Goal: Transaction & Acquisition: Register for event/course

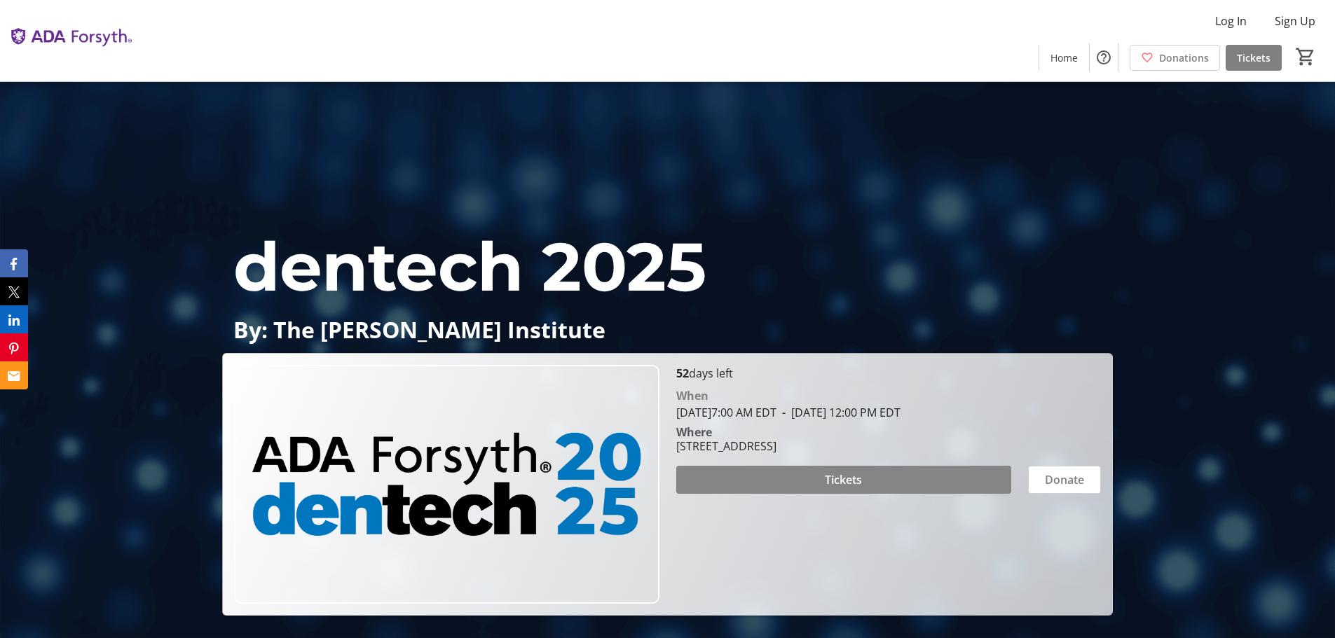
click at [926, 484] on span at bounding box center [843, 480] width 335 height 34
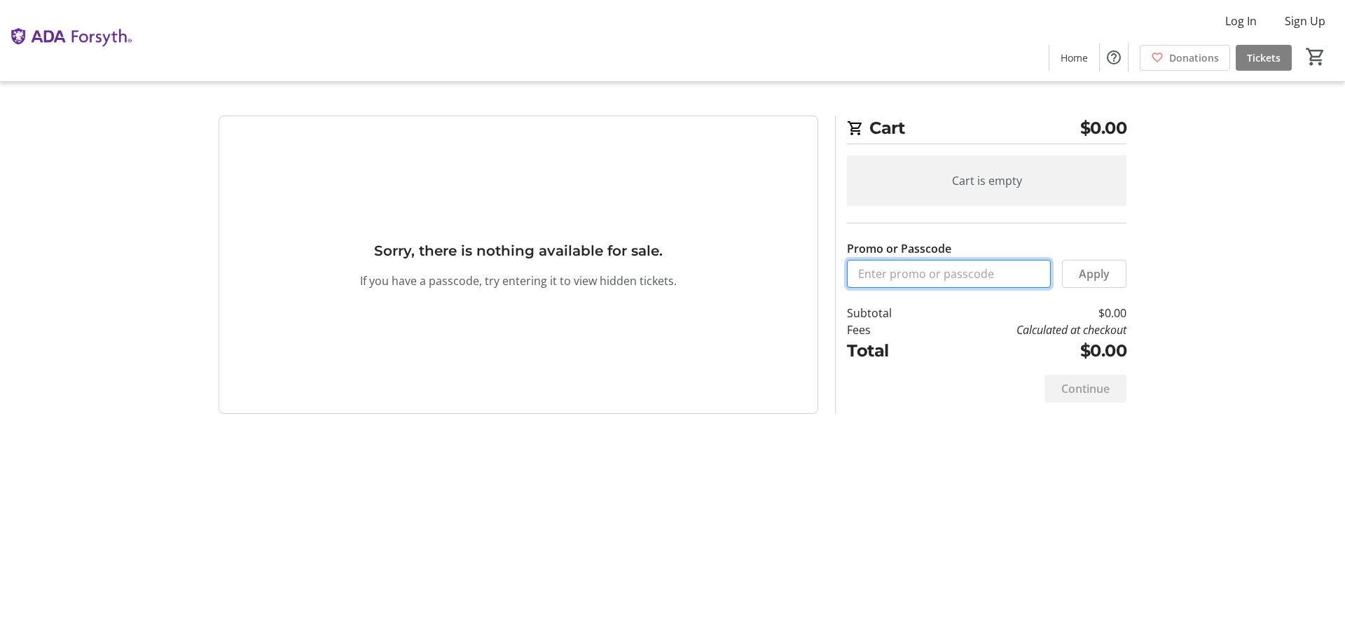
click at [930, 268] on input "Promo or Passcode" at bounding box center [949, 274] width 204 height 28
click at [1127, 280] on section "Cart $0.00 Cart is empty Promo or Passcode PEERLOGIC Apply Subtotal $0.00 Fees …" at bounding box center [981, 265] width 308 height 298
click at [1120, 273] on span at bounding box center [1094, 274] width 63 height 34
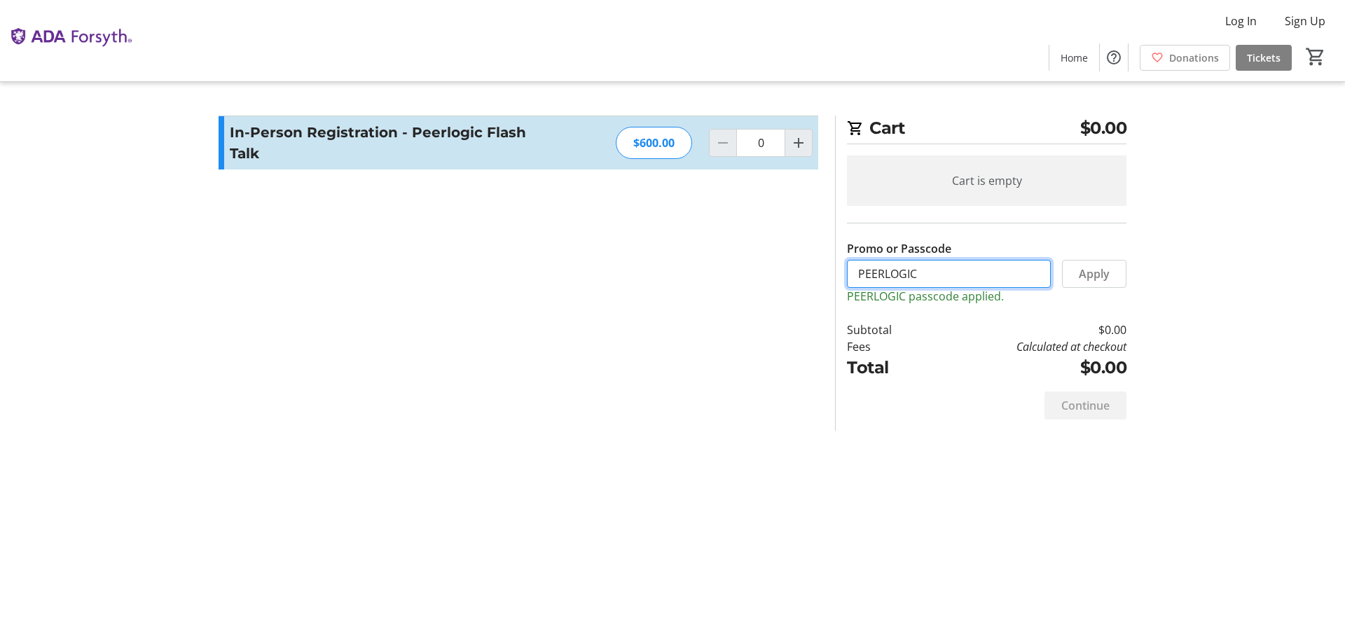
drag, startPoint x: 975, startPoint y: 277, endPoint x: 661, endPoint y: 252, distance: 314.9
click at [661, 252] on div "Promo or Passcode Apply PEERLOGIC passcode applied. In-Person Registration - Pe…" at bounding box center [672, 273] width 925 height 315
type input "o"
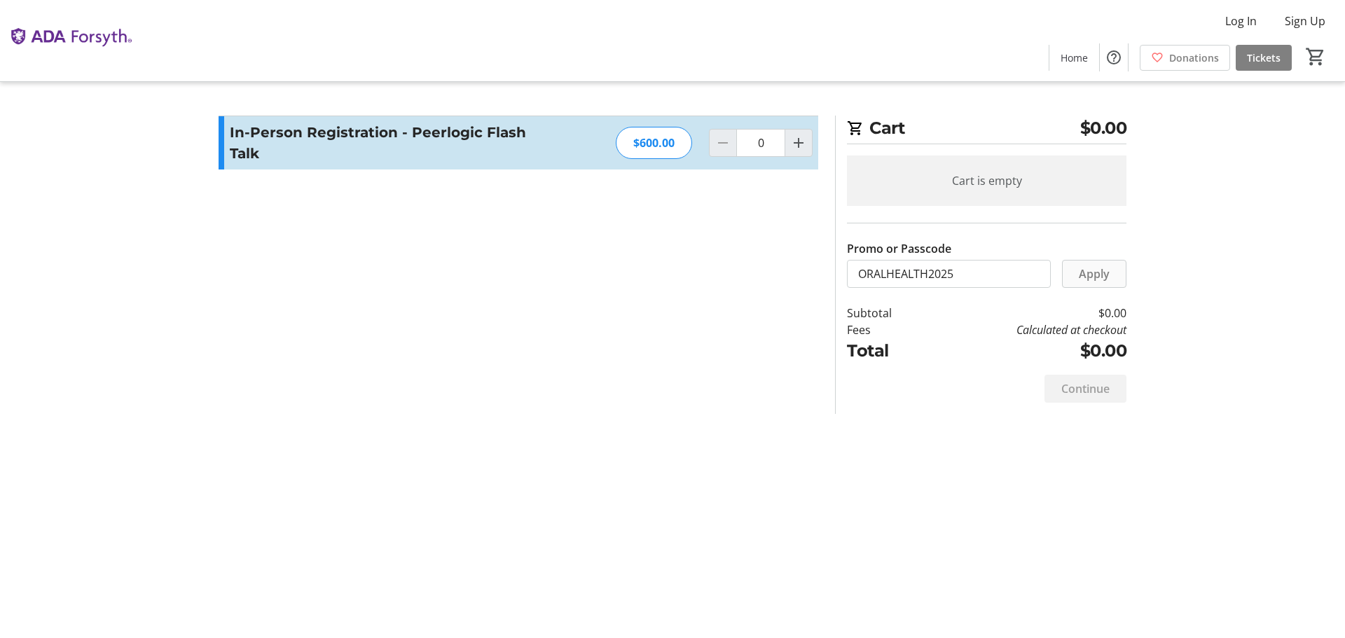
click at [1115, 274] on span at bounding box center [1094, 274] width 63 height 34
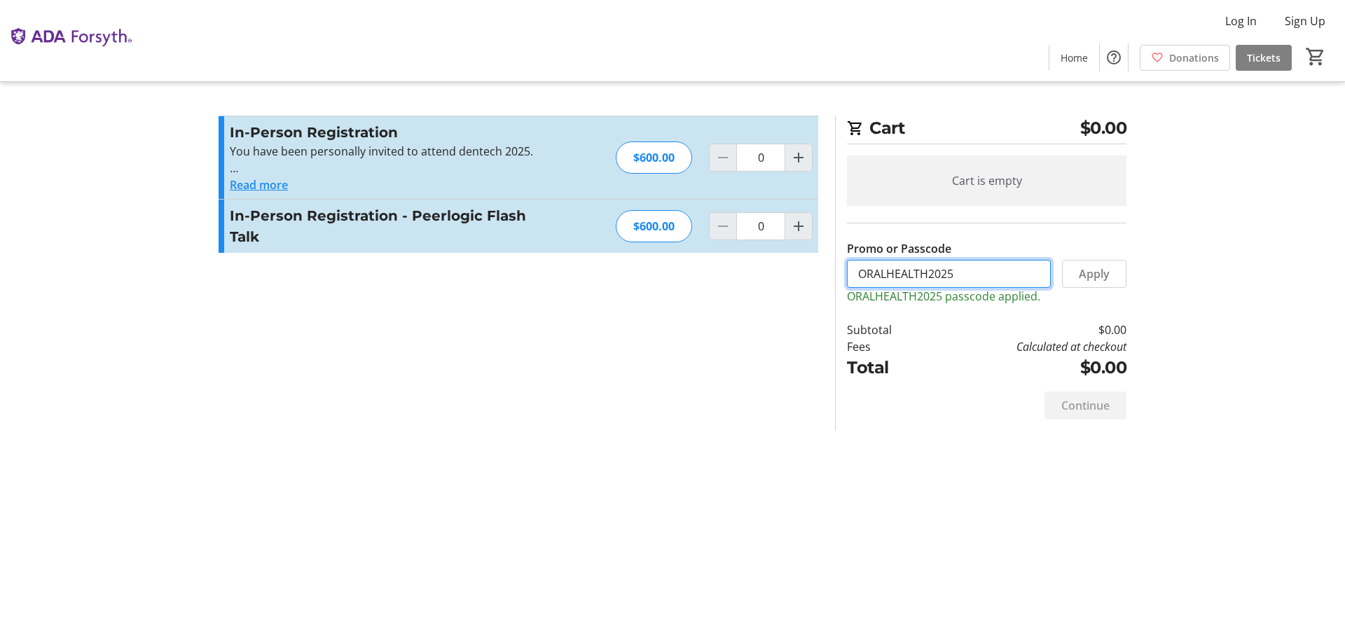
drag, startPoint x: 941, startPoint y: 270, endPoint x: 738, endPoint y: 270, distance: 203.2
click at [738, 270] on div "Promo or Passcode Apply ORALHEALTH2025 passcode applied. In-Person Registration…" at bounding box center [672, 273] width 925 height 315
type input "p"
type input "PGBRONZE25"
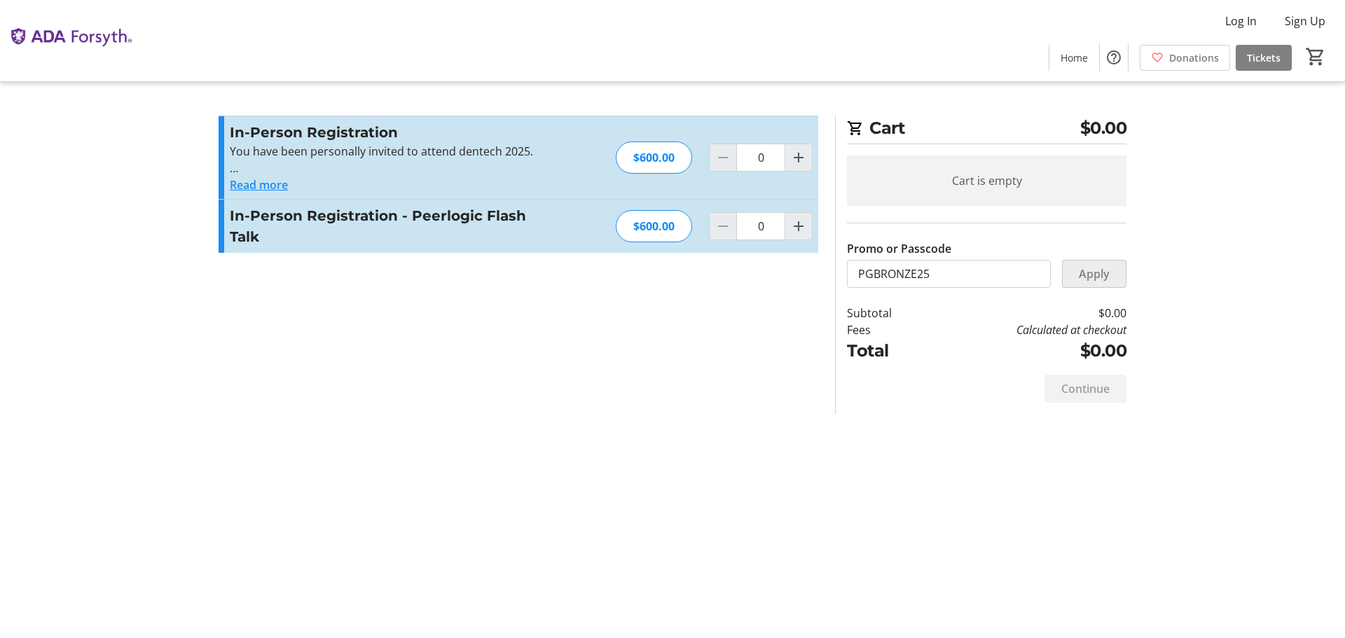
click at [1103, 287] on span at bounding box center [1094, 274] width 63 height 34
